Goal: Transaction & Acquisition: Purchase product/service

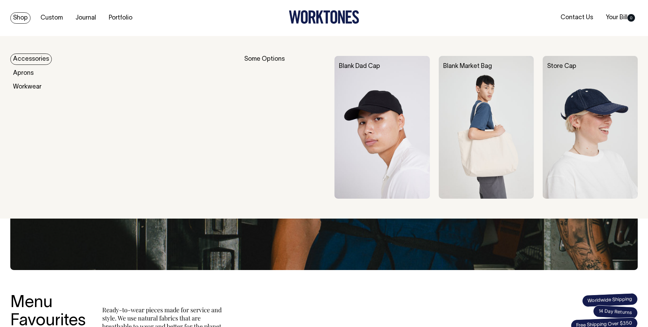
click at [380, 137] on img at bounding box center [382, 127] width 95 height 143
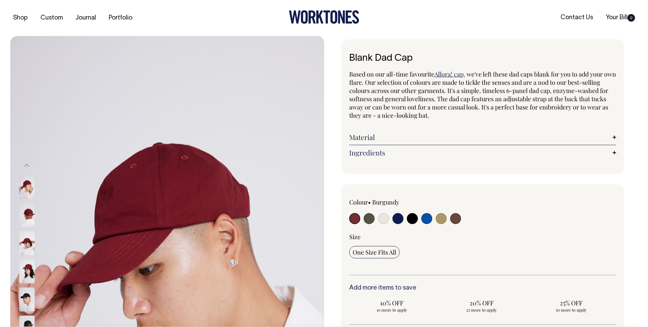
click at [372, 218] on input "radio" at bounding box center [369, 218] width 11 height 11
radio input "true"
select select "Olive"
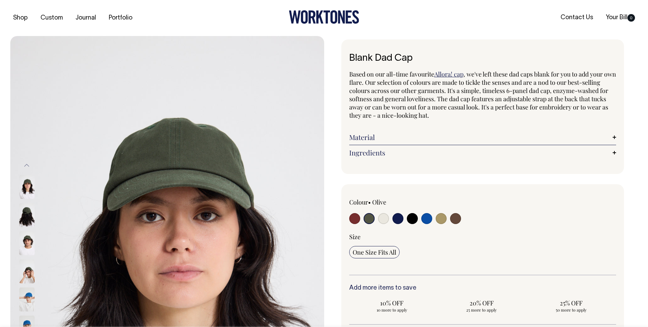
click at [439, 220] on input "radio" at bounding box center [441, 218] width 11 height 11
radio input "true"
select select "Washed Khaki"
